Goal: Task Accomplishment & Management: Use online tool/utility

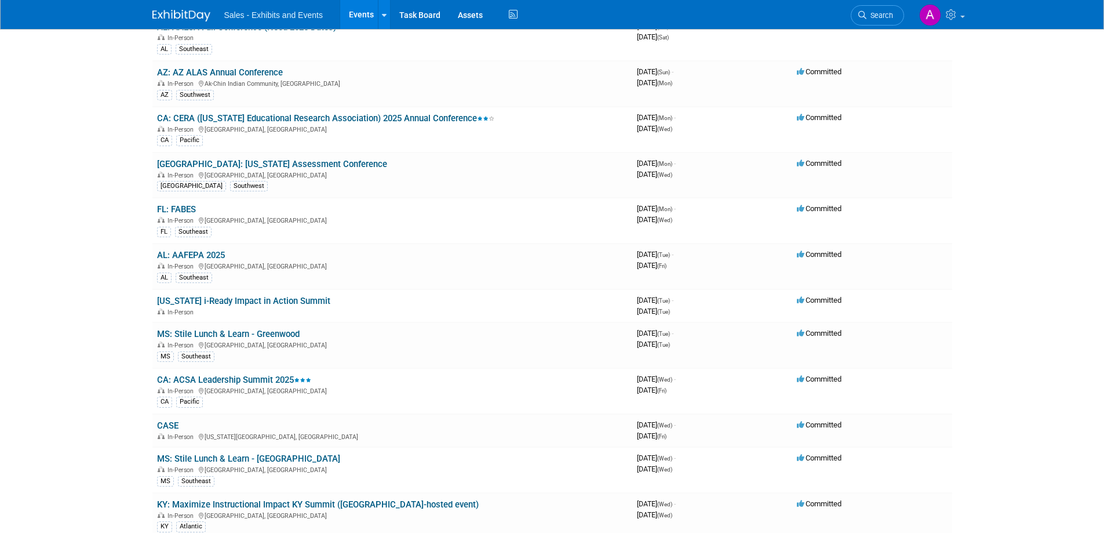
scroll to position [3924, 0]
click at [272, 165] on link "[GEOGRAPHIC_DATA]: [US_STATE] Assessment Conference" at bounding box center [272, 164] width 230 height 10
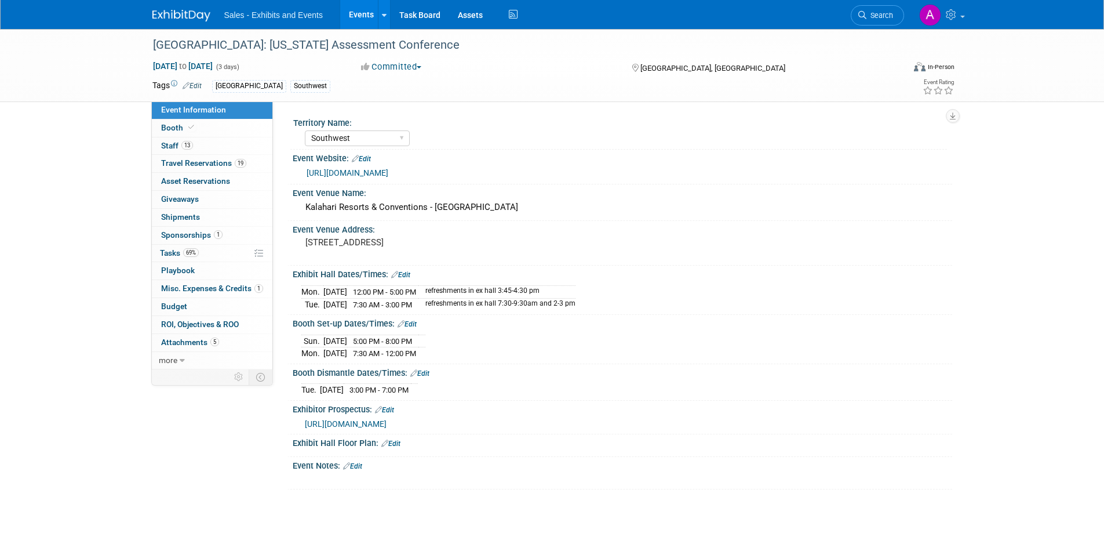
select select "Southwest"
click at [449, 212] on div "Kalahari Resorts & Conventions - [GEOGRAPHIC_DATA]" at bounding box center [622, 207] width 642 height 18
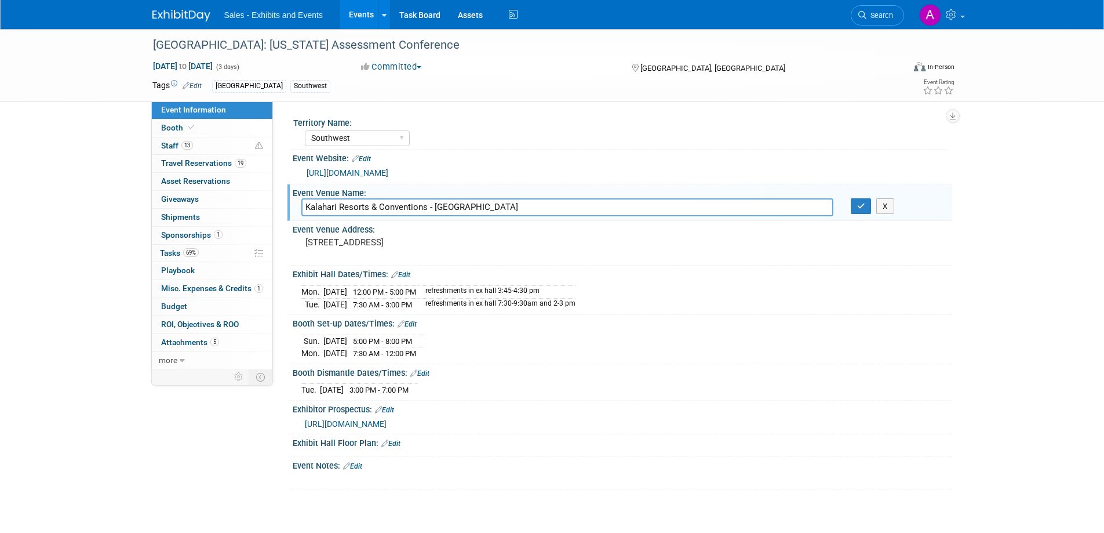
click at [449, 212] on input "Kalahari Resorts & Conventions - Round Rock" at bounding box center [567, 207] width 532 height 18
click at [434, 242] on pre "3001 Kalahari Blvd, Round Rock, TX 78665" at bounding box center [429, 242] width 249 height 10
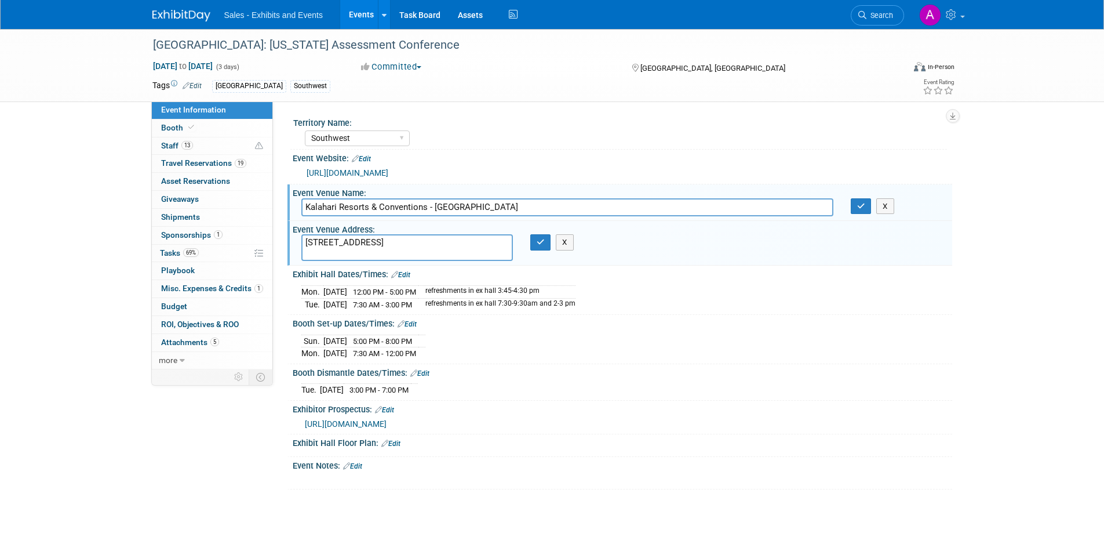
click at [434, 242] on textarea "3001 Kalahari Blvd, Round Rock, TX 78665" at bounding box center [407, 247] width 212 height 27
